Goal: Task Accomplishment & Management: Use online tool/utility

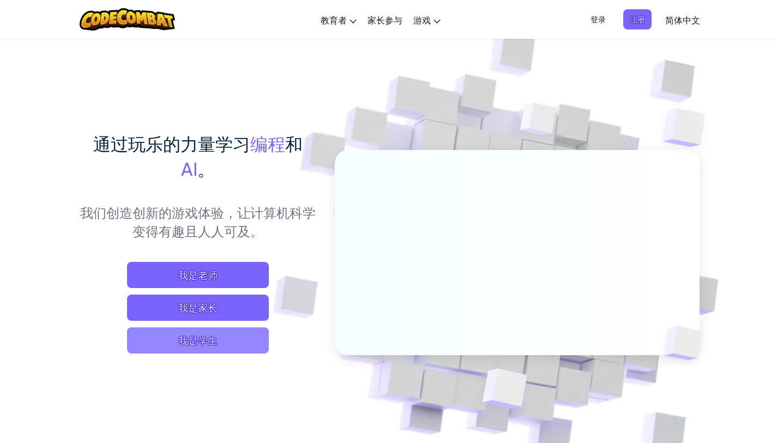
click at [215, 343] on span "我是学生" at bounding box center [198, 340] width 142 height 26
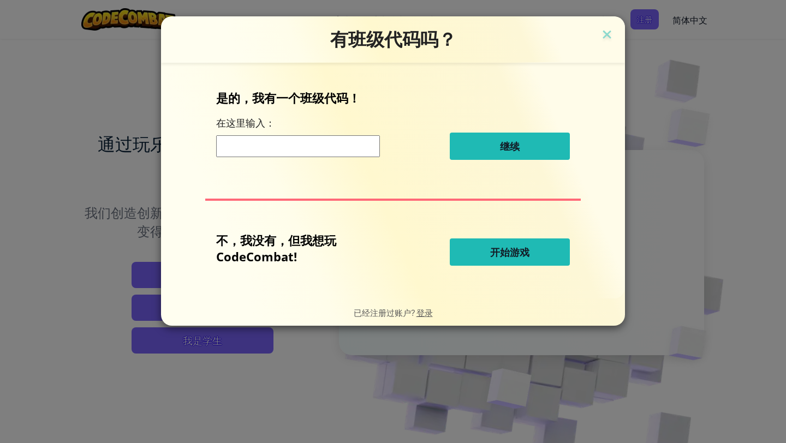
click at [501, 254] on span "开始游戏" at bounding box center [509, 251] width 39 height 13
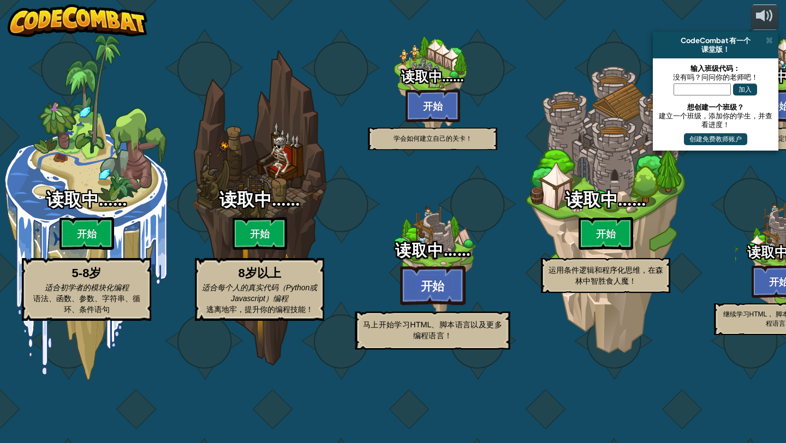
select select "zh-HANS"
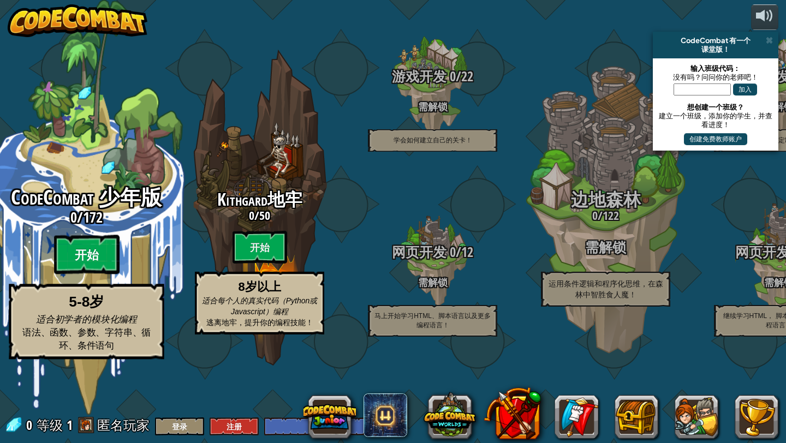
click at [85, 274] on btn "开始" at bounding box center [86, 254] width 65 height 39
select select "zh-HANS"
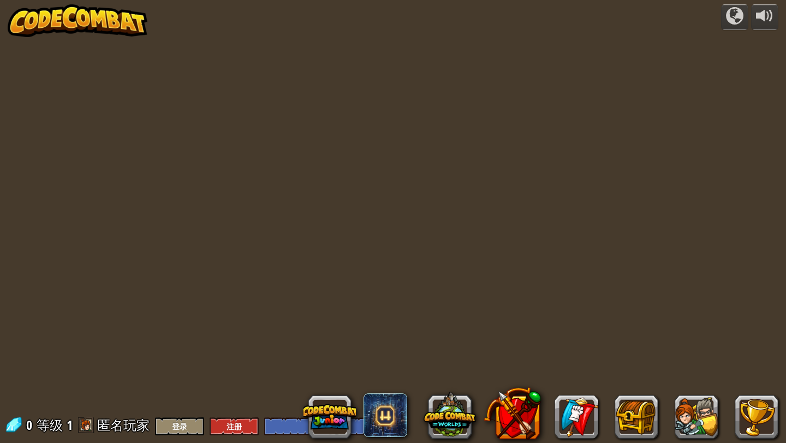
select select "zh-HANS"
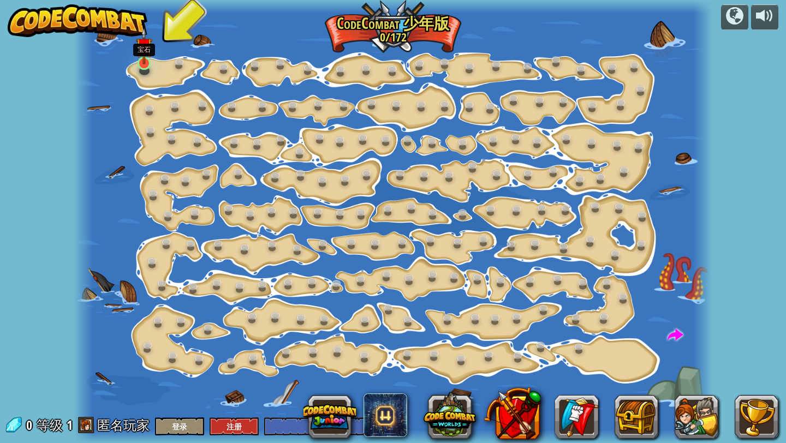
click at [142, 59] on img at bounding box center [144, 45] width 16 height 37
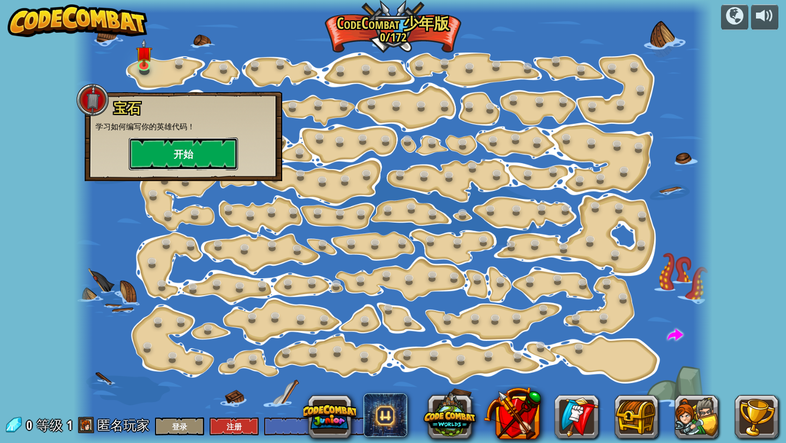
click at [165, 157] on button "开始" at bounding box center [183, 153] width 109 height 33
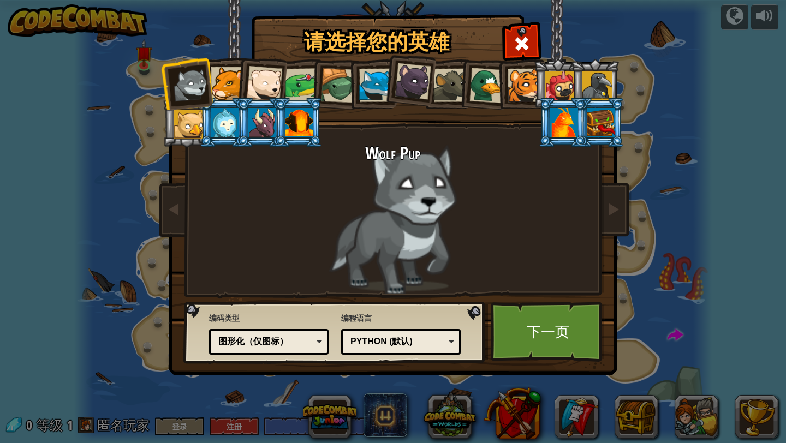
click at [424, 347] on div "Python (默认)" at bounding box center [397, 341] width 94 height 13
click at [260, 227] on div "Wolf Pup" at bounding box center [392, 219] width 409 height 150
click at [270, 339] on div "图形化（仅图标）" at bounding box center [265, 341] width 94 height 13
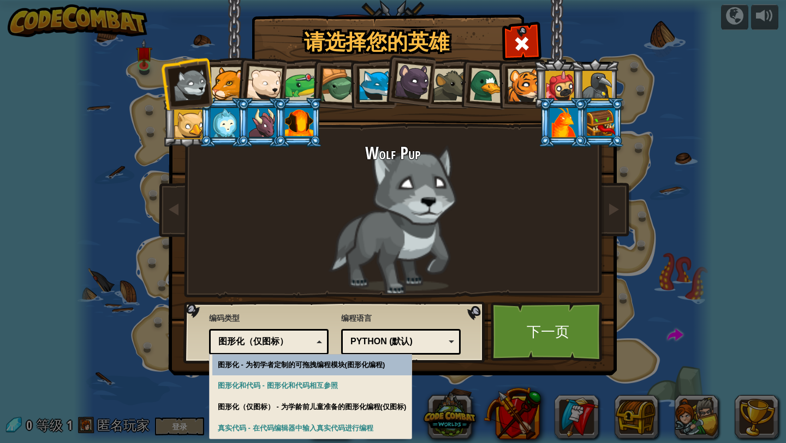
click at [274, 350] on div "真实代码 图形化和代码 图形化 图形化（仅图标） 图形化（仅图标）" at bounding box center [268, 342] width 119 height 26
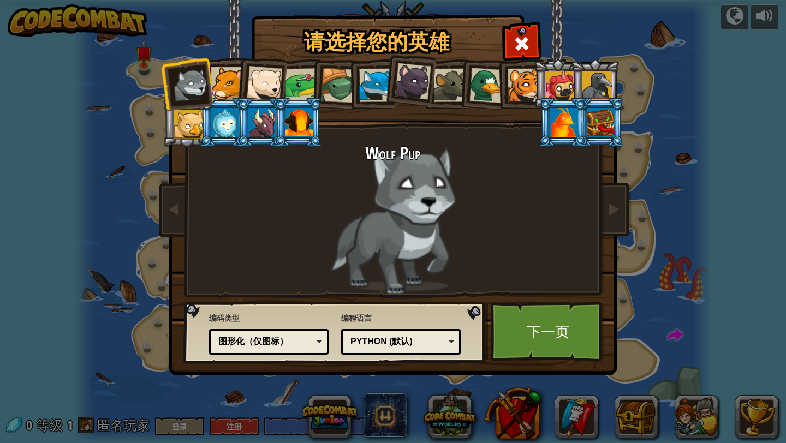
click at [376, 90] on div at bounding box center [375, 85] width 33 height 33
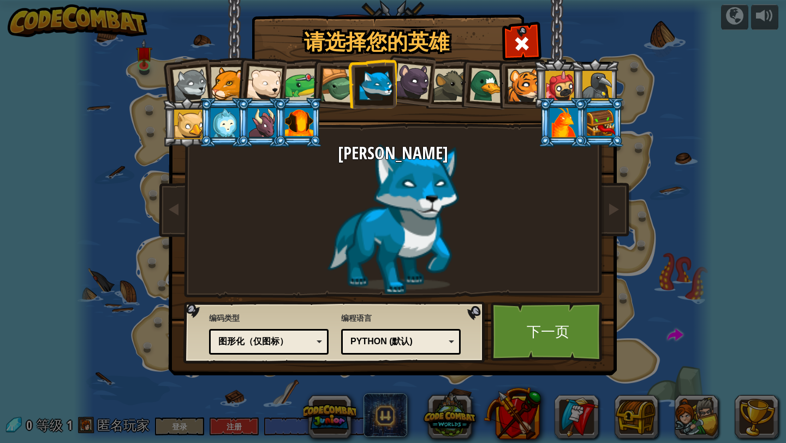
click at [237, 87] on li at bounding box center [260, 81] width 53 height 53
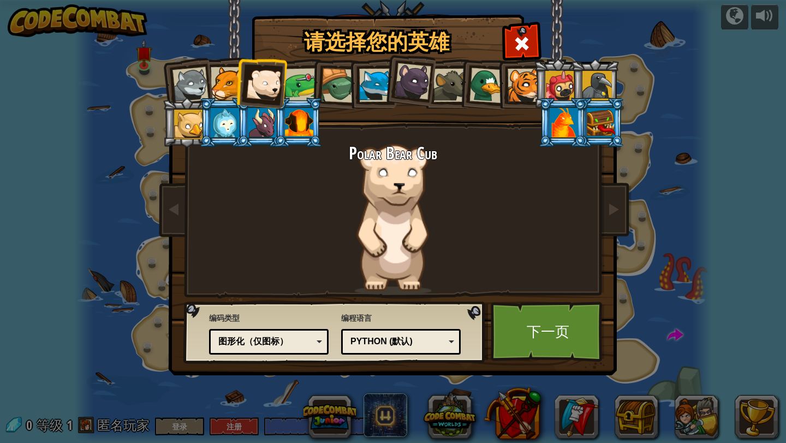
click at [222, 83] on div at bounding box center [227, 83] width 33 height 33
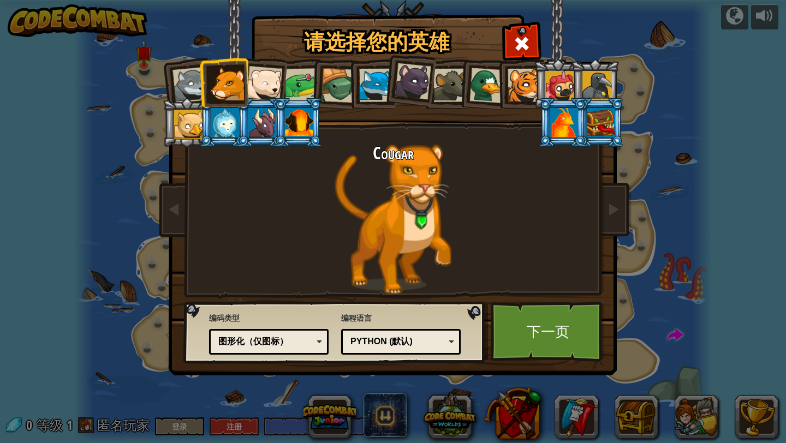
click at [531, 71] on div at bounding box center [523, 85] width 33 height 33
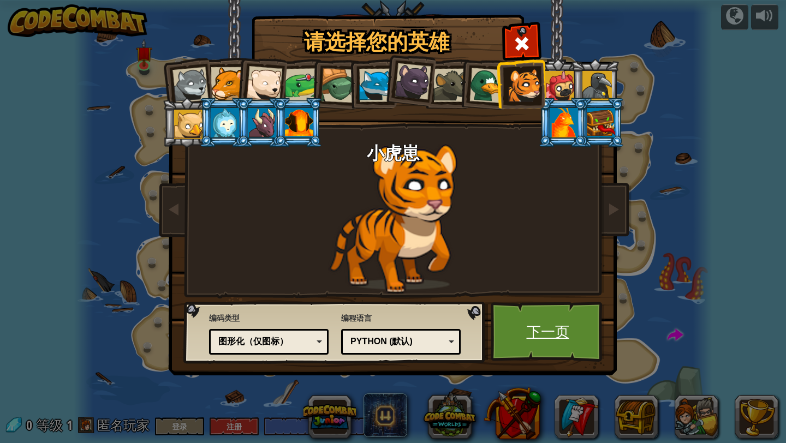
click at [568, 343] on link "下一页" at bounding box center [547, 332] width 114 height 60
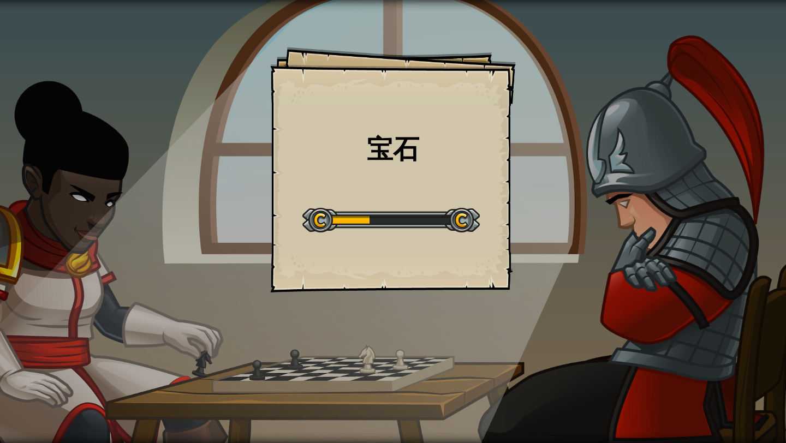
click at [412, 206] on div "Start Level" at bounding box center [390, 219] width 177 height 44
click at [409, 210] on div at bounding box center [390, 220] width 177 height 25
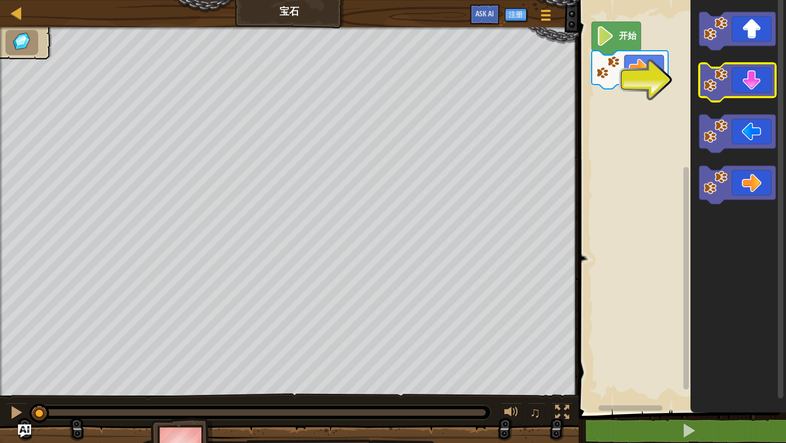
click at [735, 86] on icon "Blockly工作区" at bounding box center [737, 82] width 76 height 38
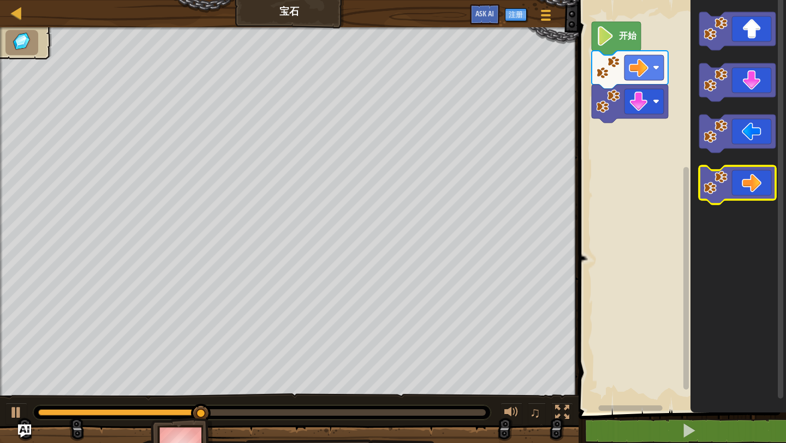
click at [715, 178] on image "Blockly工作区" at bounding box center [715, 183] width 24 height 24
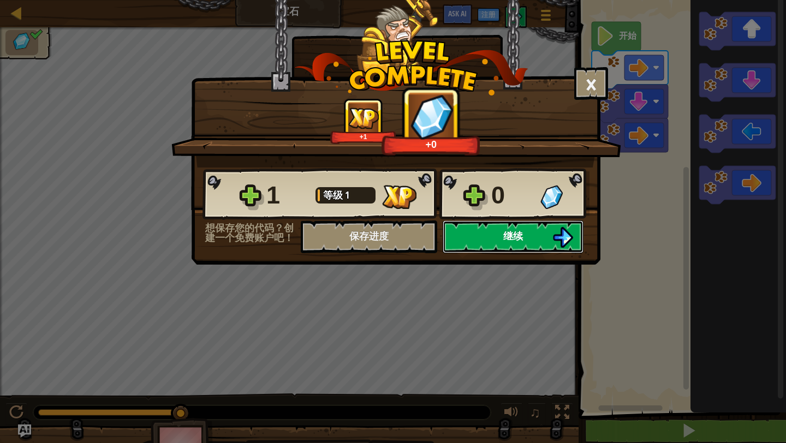
click at [513, 245] on button "继续" at bounding box center [512, 236] width 141 height 33
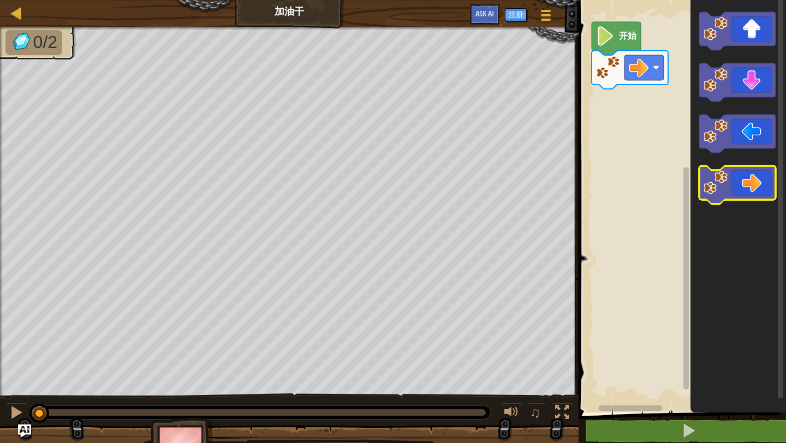
click at [760, 185] on icon "Blockly工作区" at bounding box center [737, 185] width 76 height 38
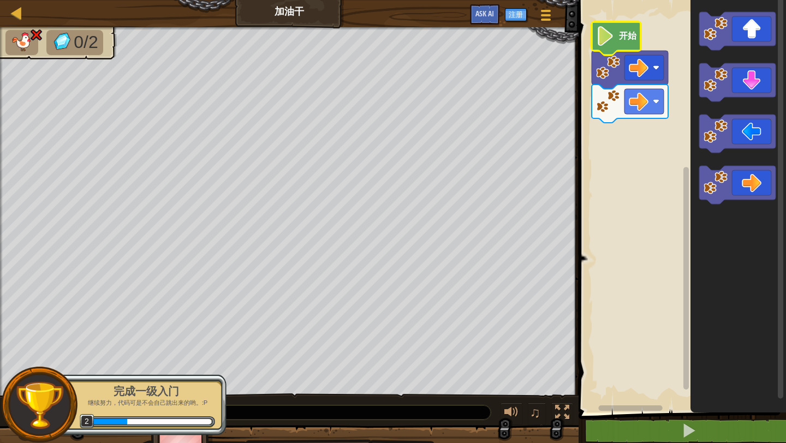
click at [611, 51] on icon "Blockly工作区" at bounding box center [615, 38] width 49 height 33
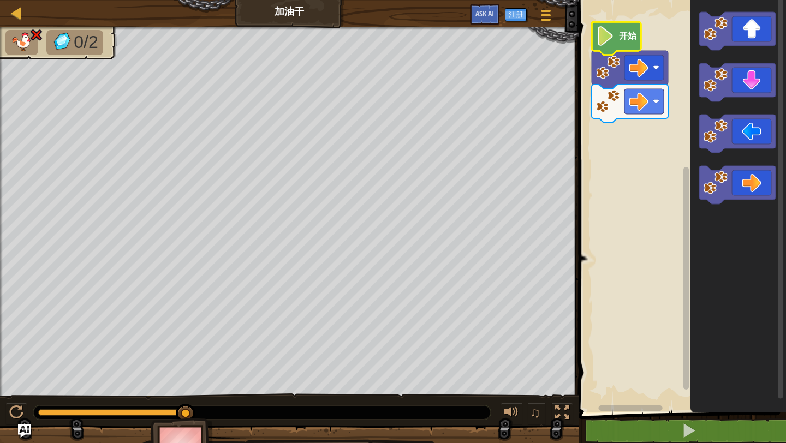
click at [8, 13] on div "地图 加油干 游戏菜单 注册 Ask AI" at bounding box center [289, 13] width 578 height 27
click at [16, 12] on div at bounding box center [17, 13] width 14 height 14
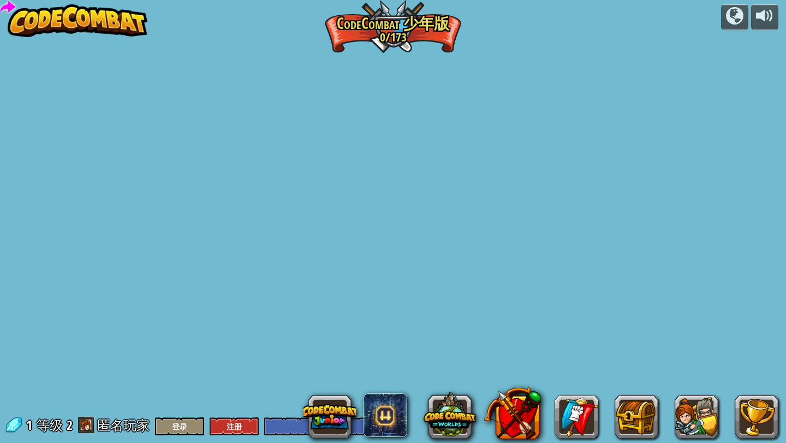
select select "zh-HANS"
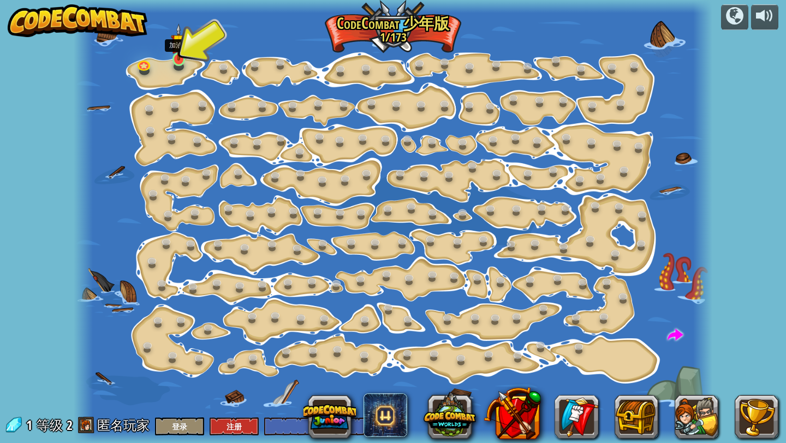
click at [181, 56] on img at bounding box center [179, 41] width 16 height 37
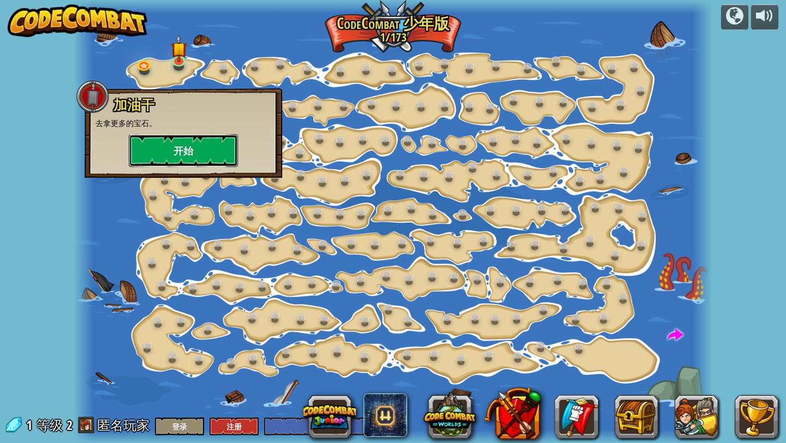
click at [198, 158] on button "开始" at bounding box center [183, 150] width 109 height 33
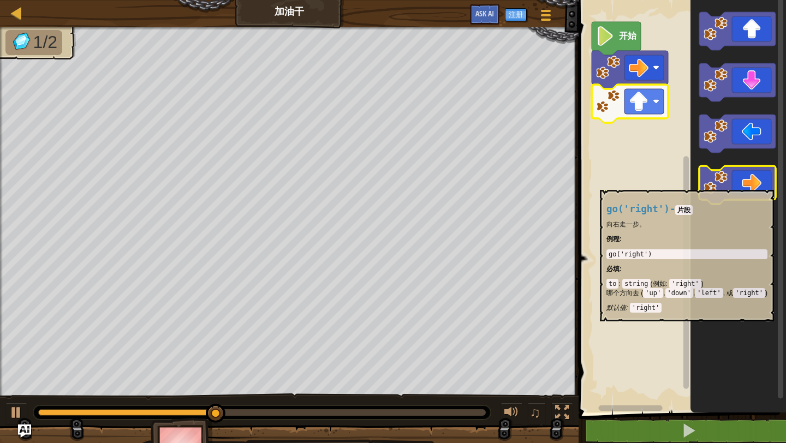
click at [747, 184] on icon "Blockly工作区" at bounding box center [737, 185] width 76 height 38
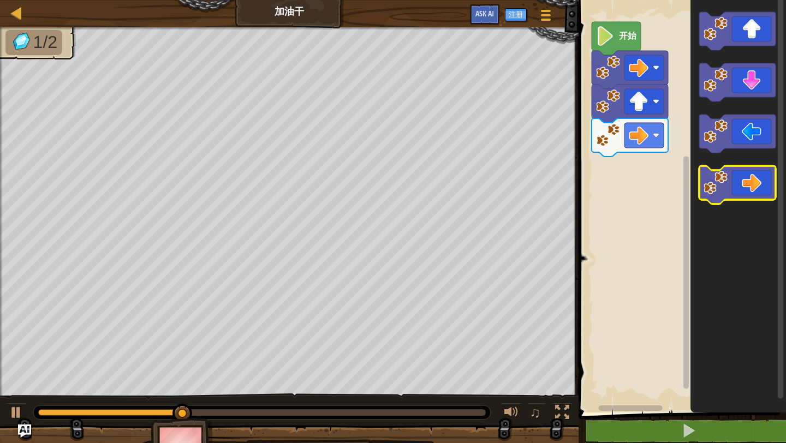
click at [747, 184] on icon "Blockly工作区" at bounding box center [737, 185] width 76 height 38
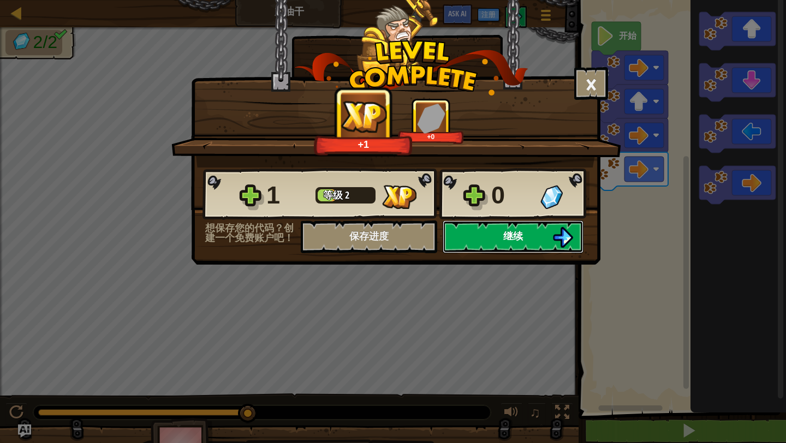
click at [489, 240] on button "继续" at bounding box center [512, 236] width 141 height 33
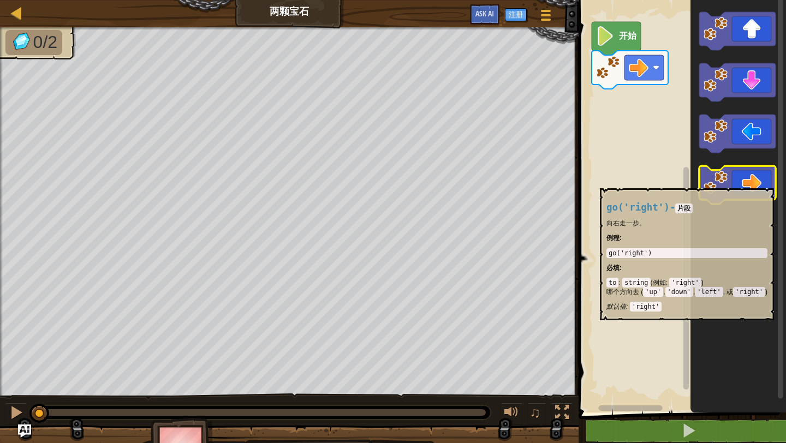
click at [751, 183] on icon "Blockly工作区" at bounding box center [737, 185] width 76 height 38
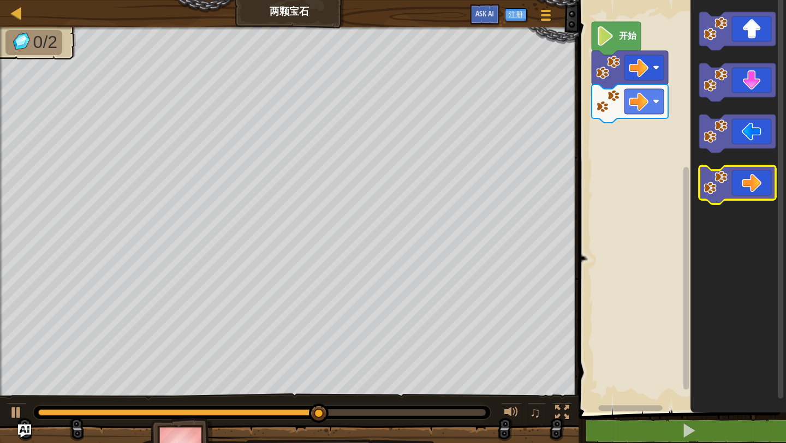
click at [751, 183] on icon "Blockly工作区" at bounding box center [737, 185] width 76 height 38
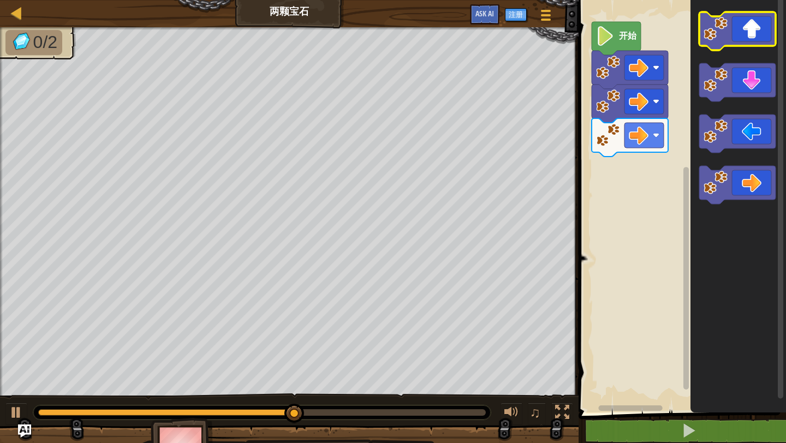
click at [722, 39] on image "Blockly工作区" at bounding box center [715, 29] width 24 height 24
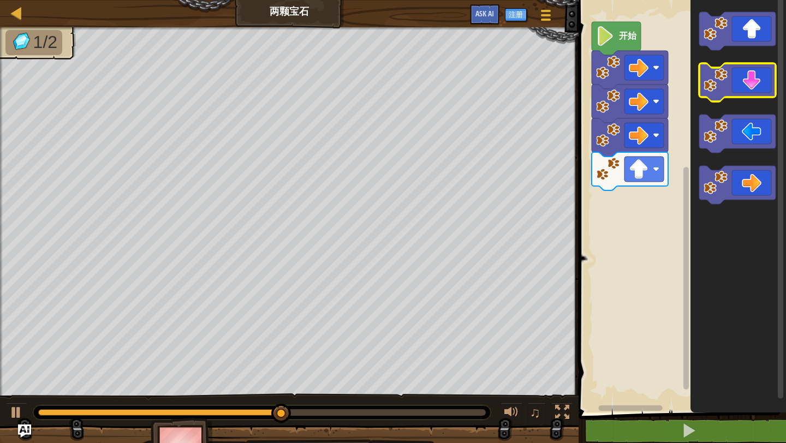
click at [764, 87] on icon "Blockly工作区" at bounding box center [737, 82] width 76 height 38
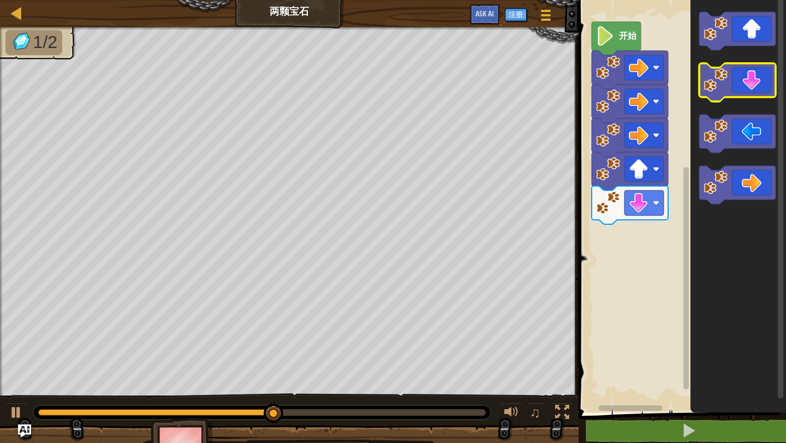
click at [764, 87] on icon "Blockly工作区" at bounding box center [737, 82] width 76 height 38
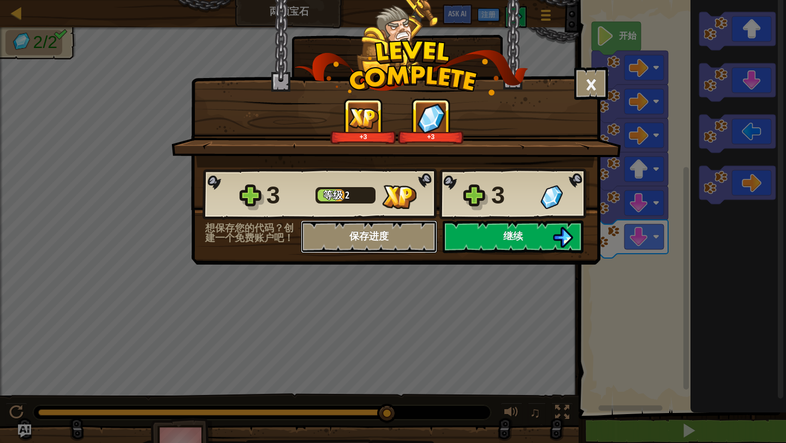
click at [380, 238] on button "保存进度" at bounding box center [369, 236] width 136 height 33
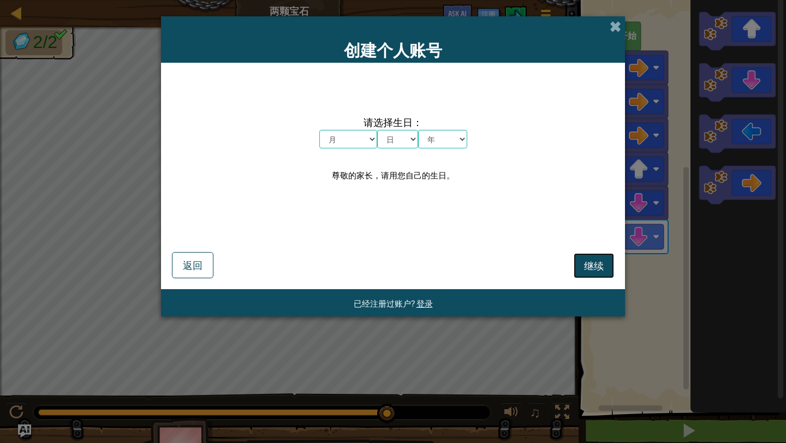
click at [605, 262] on button "继续" at bounding box center [593, 265] width 40 height 25
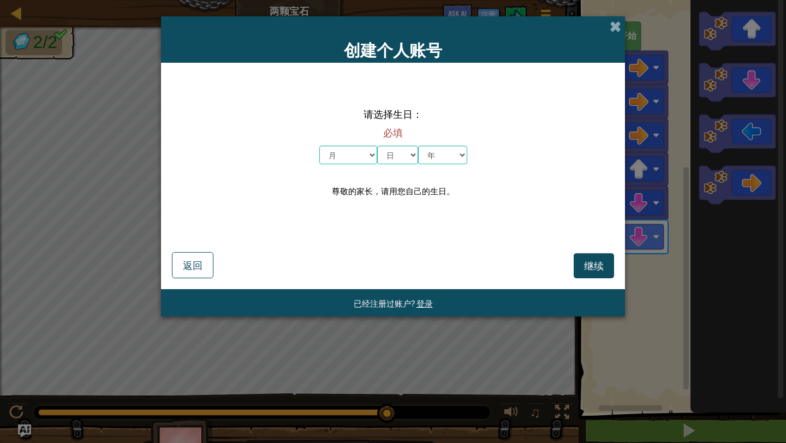
click at [606, 31] on div "创建个人账号" at bounding box center [393, 39] width 464 height 46
click at [608, 30] on div "创建个人账号" at bounding box center [393, 39] width 464 height 46
click at [611, 31] on span at bounding box center [614, 26] width 11 height 11
